Goal: Complete Application Form: Complete application form

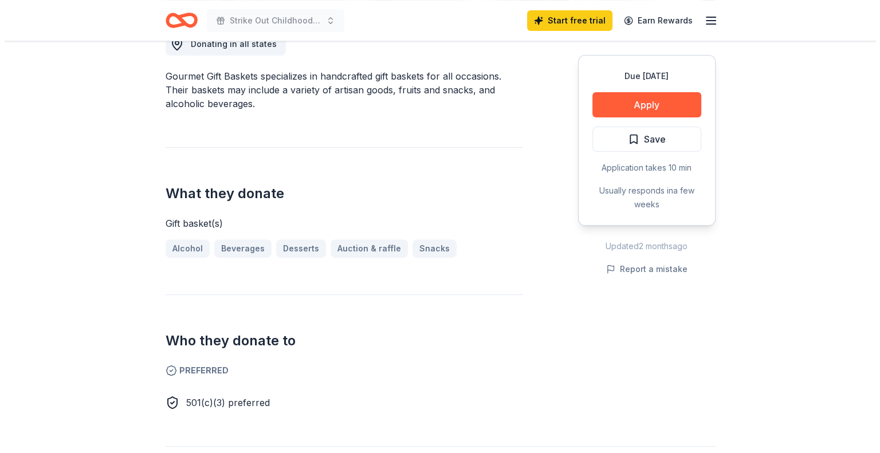
scroll to position [344, 0]
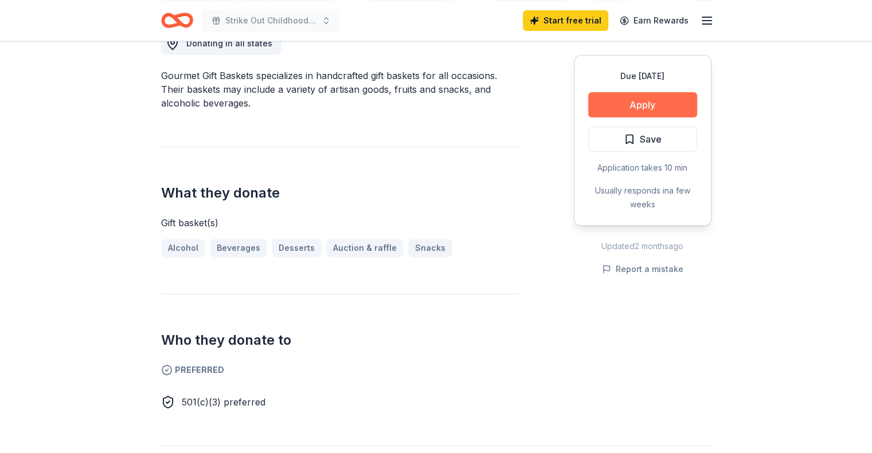
click at [652, 99] on button "Apply" at bounding box center [642, 104] width 109 height 25
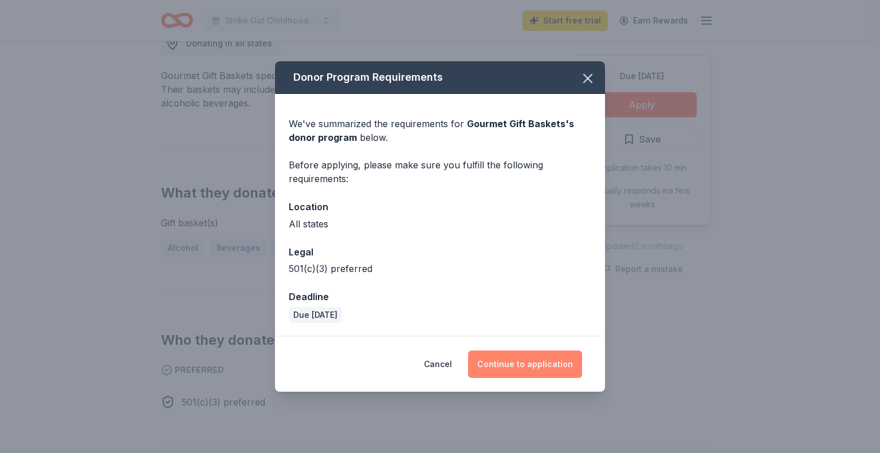
click at [536, 365] on button "Continue to application" at bounding box center [525, 365] width 114 height 28
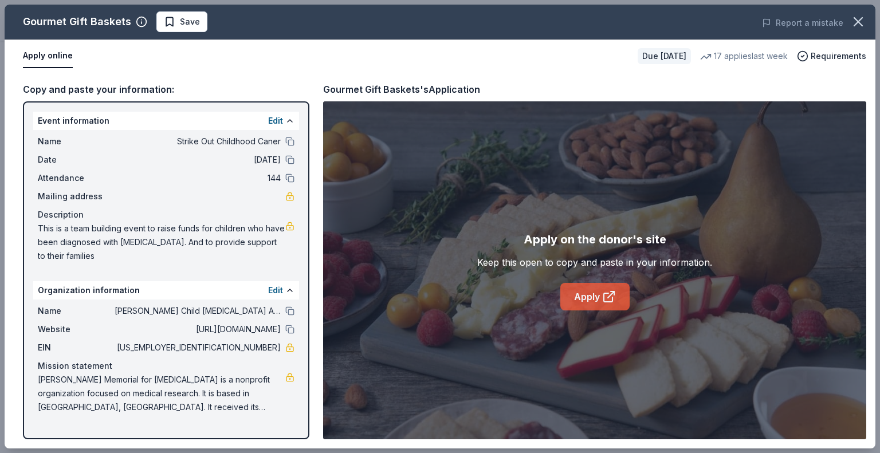
click at [594, 294] on link "Apply" at bounding box center [594, 297] width 69 height 28
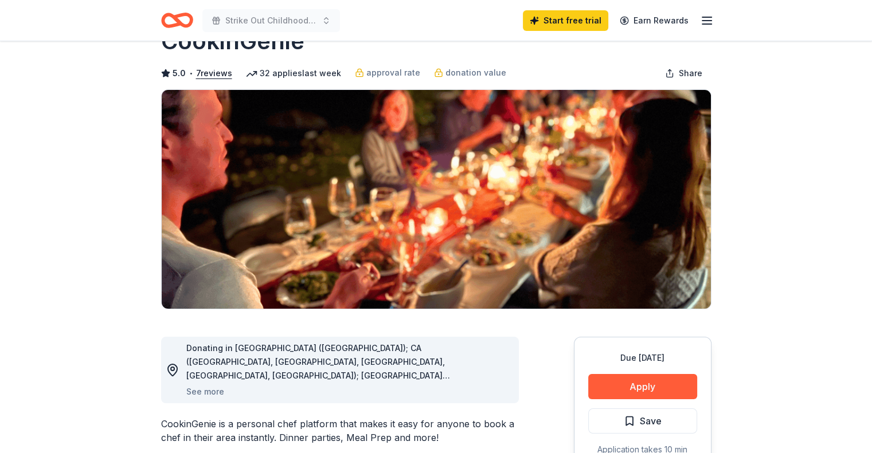
scroll to position [57, 0]
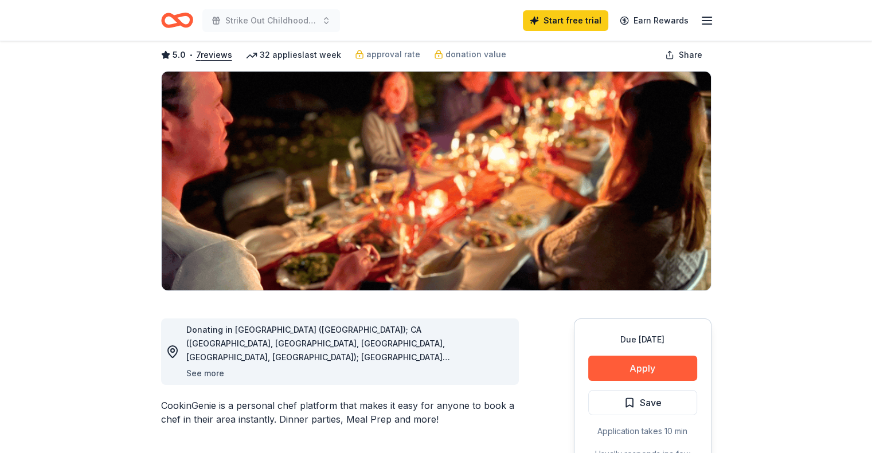
click at [213, 374] on button "See more" at bounding box center [205, 374] width 38 height 14
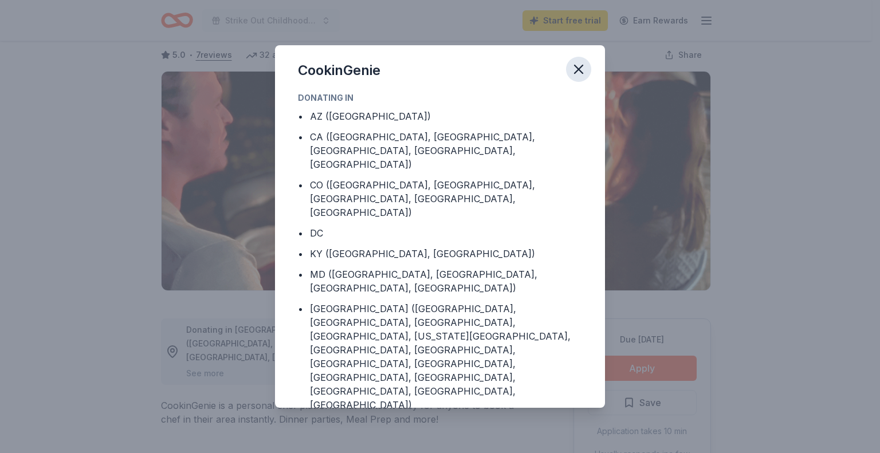
click at [575, 65] on icon "button" at bounding box center [579, 69] width 8 height 8
